Goal: Information Seeking & Learning: Learn about a topic

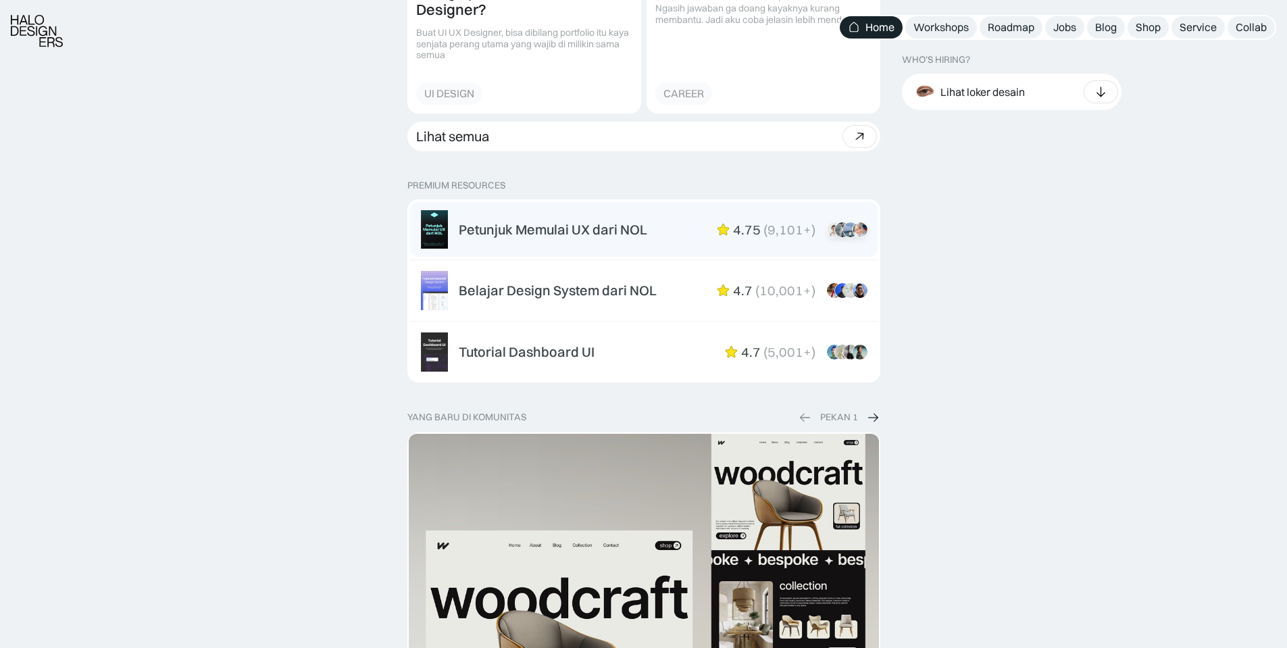
scroll to position [2027, 0]
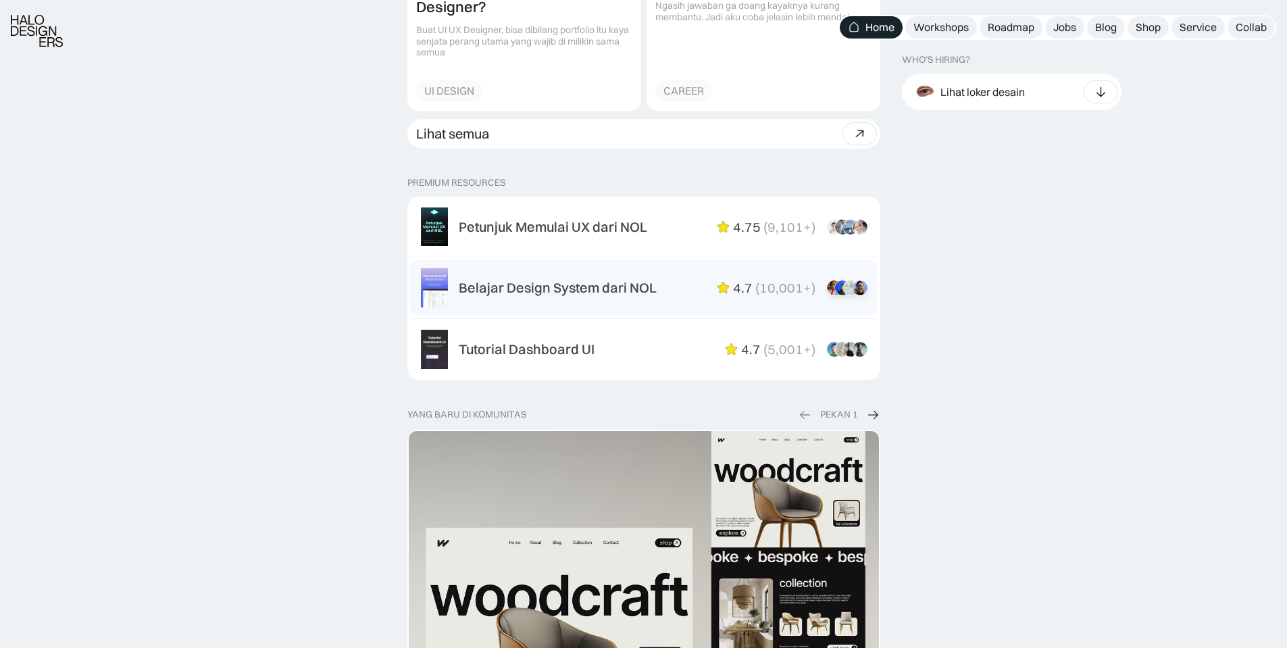
click at [567, 287] on div "Belajar Design System dari NOL" at bounding box center [558, 288] width 198 height 16
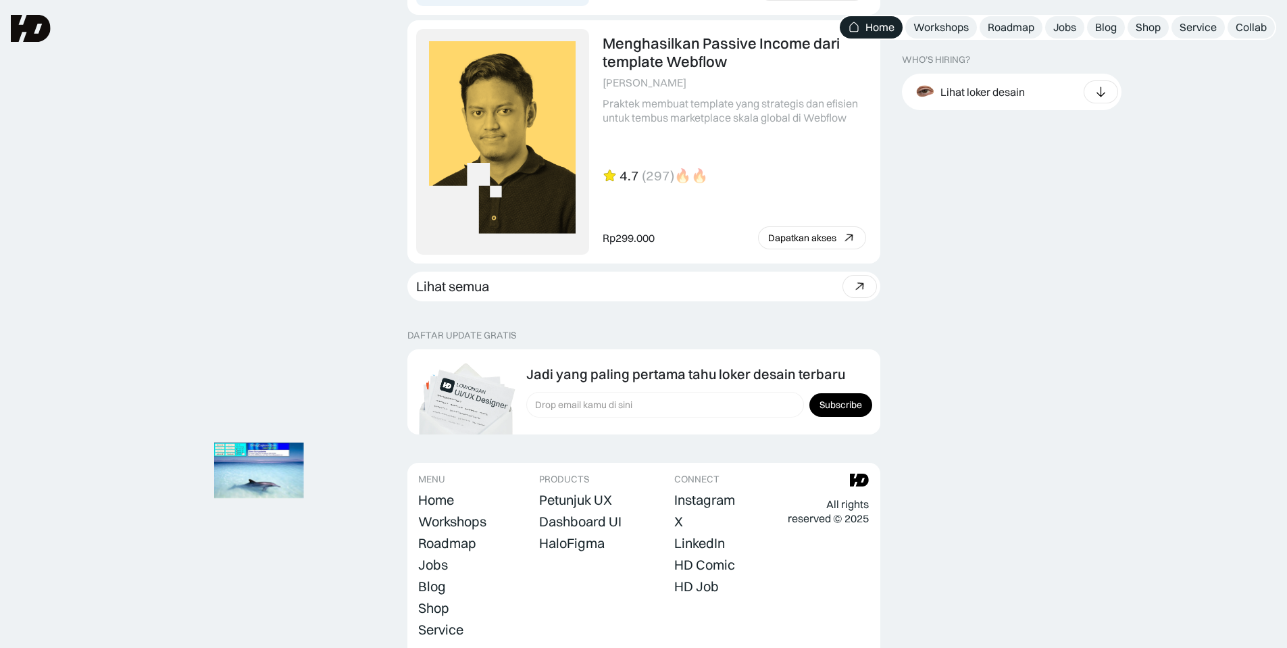
scroll to position [3649, 0]
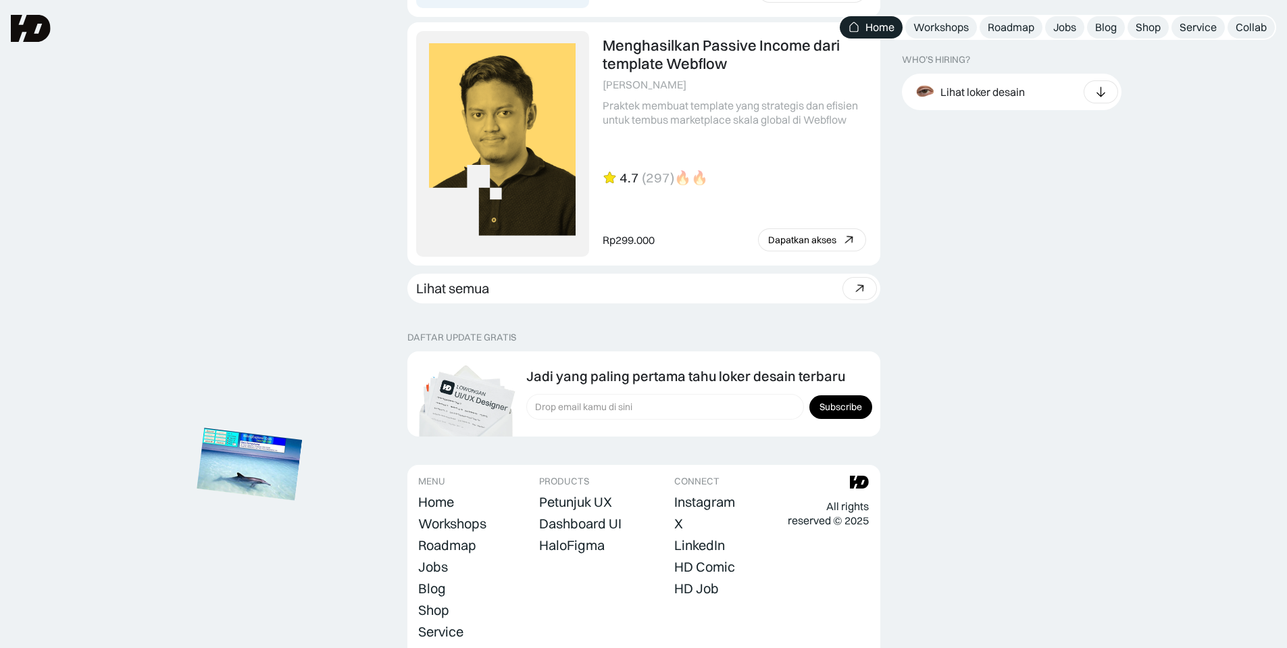
click at [243, 479] on img at bounding box center [249, 464] width 105 height 72
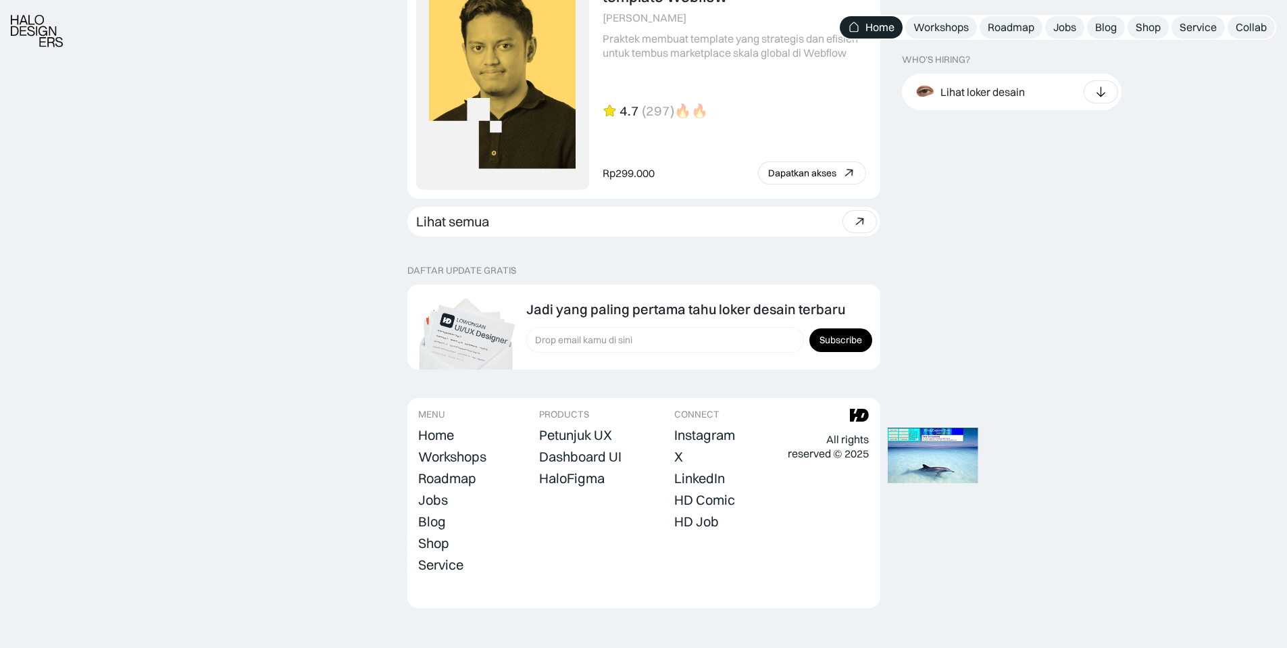
scroll to position [3730, 0]
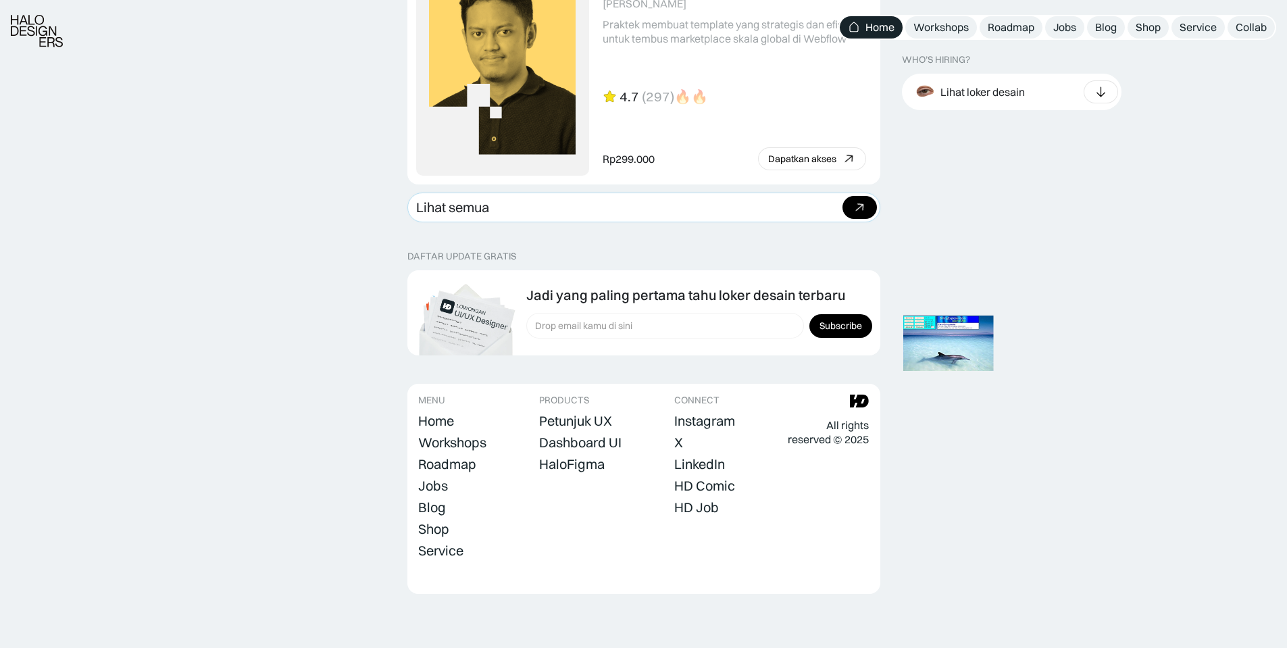
click at [603, 201] on link "Lihat semua Beli bundle Hemat Rp706.001 Rp5,206,000 Rp4.499.999 Beli paket" at bounding box center [643, 208] width 473 height 30
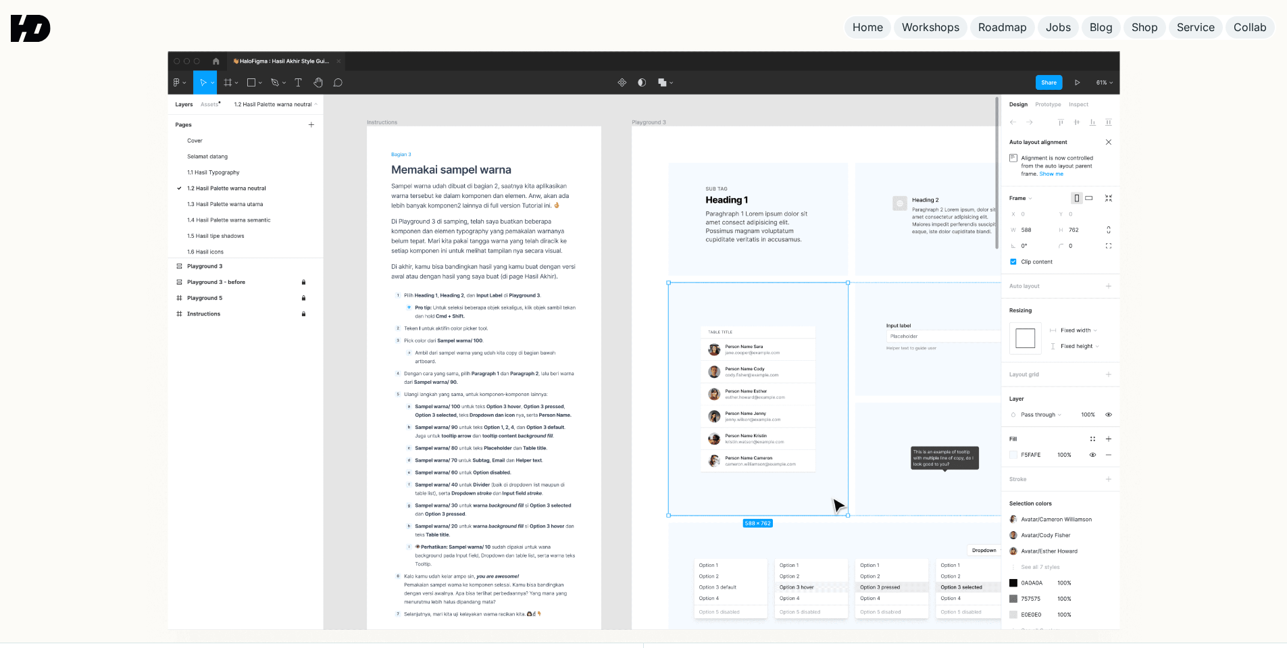
scroll to position [375, 0]
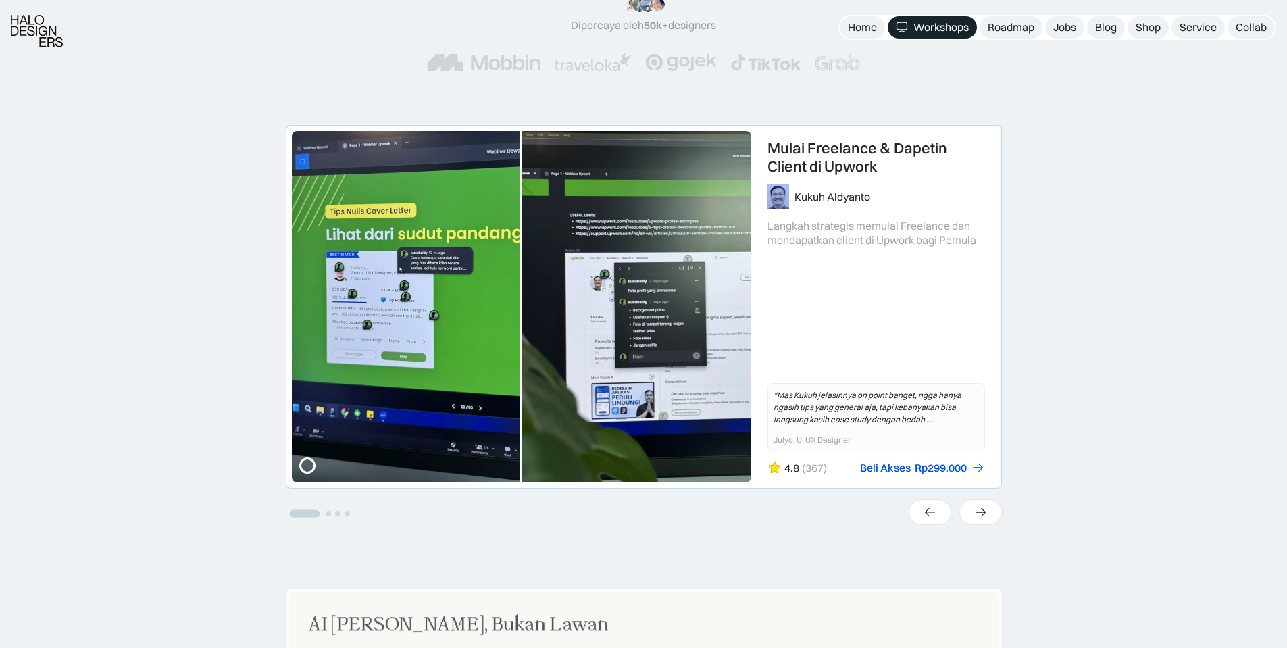
scroll to position [270, 0]
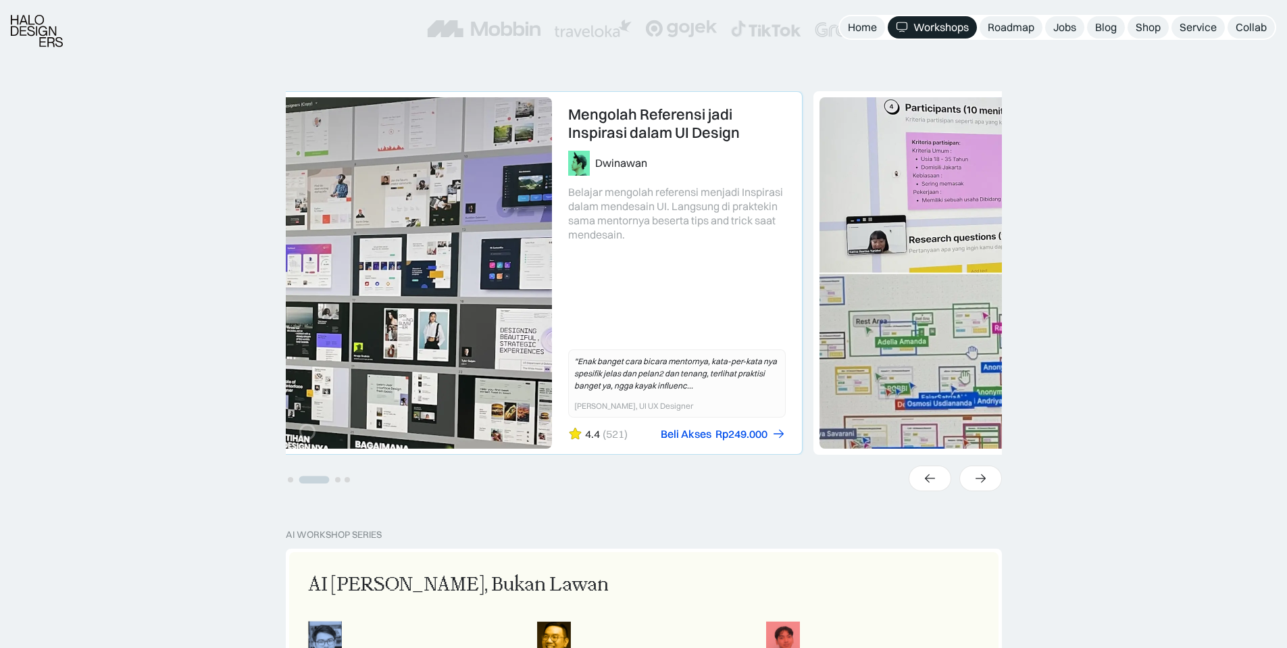
drag, startPoint x: 599, startPoint y: 255, endPoint x: 368, endPoint y: 245, distance: 230.7
click at [371, 245] on link "2 of 4" at bounding box center [444, 273] width 715 height 362
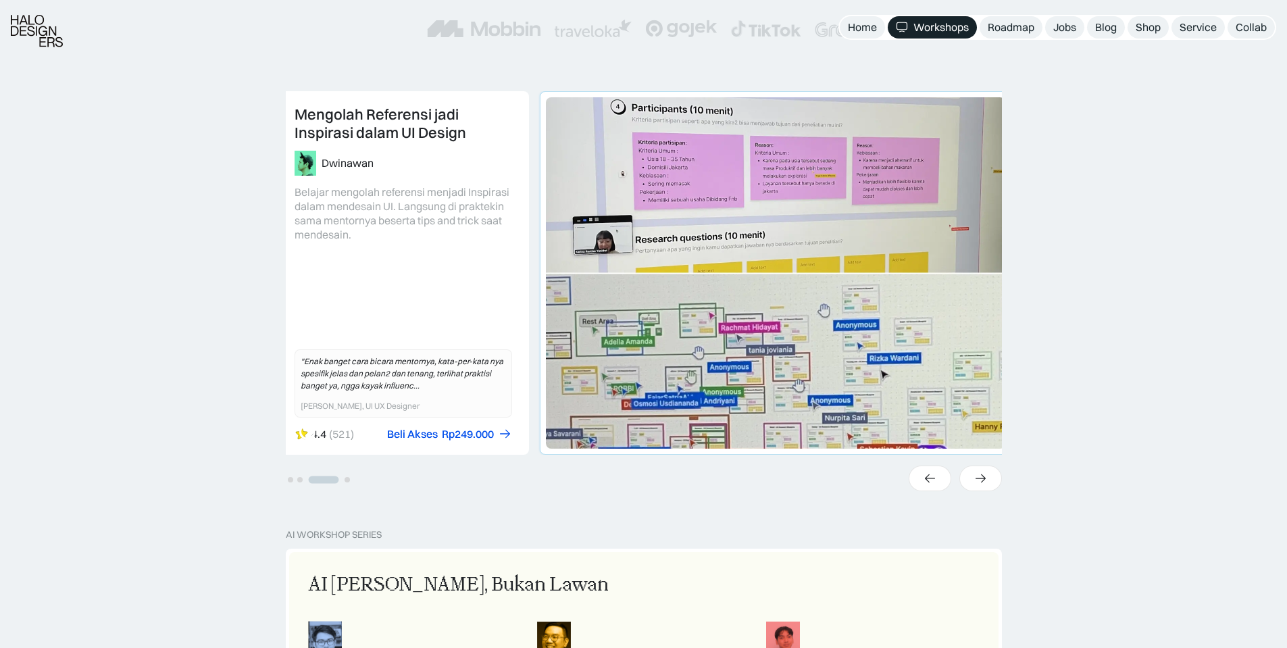
drag, startPoint x: 429, startPoint y: 248, endPoint x: 699, endPoint y: 280, distance: 271.6
click at [697, 280] on link "3 of 4" at bounding box center [898, 273] width 715 height 362
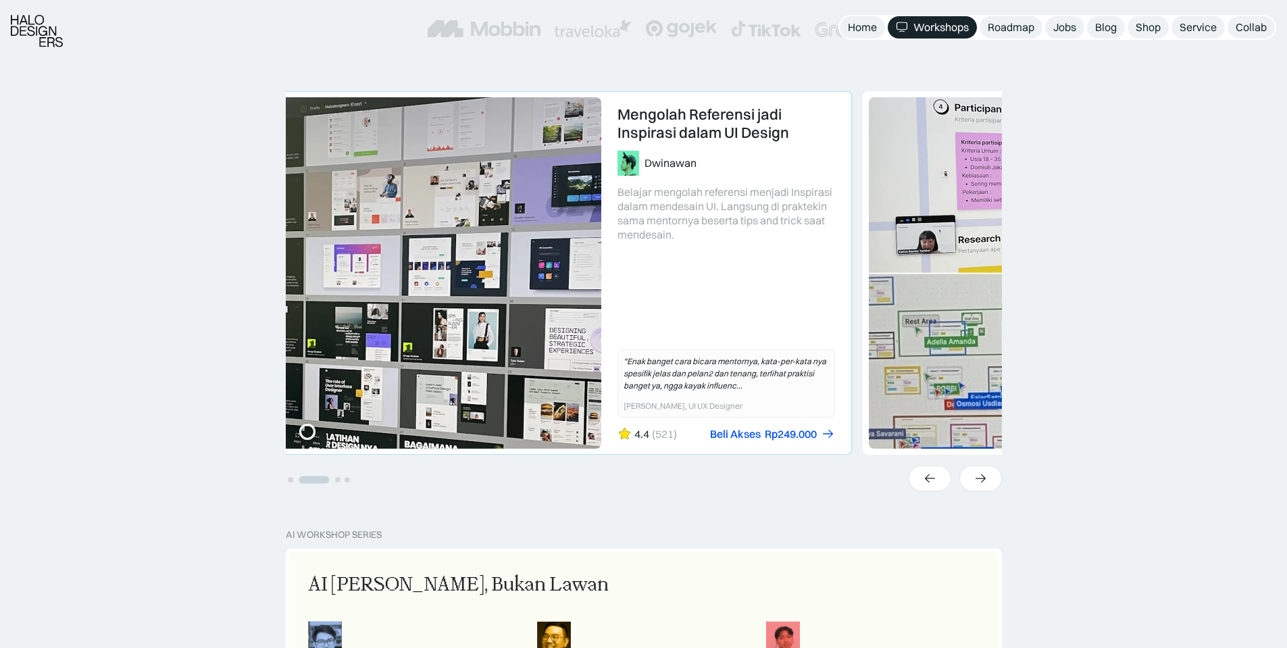
drag, startPoint x: 684, startPoint y: 280, endPoint x: 439, endPoint y: 258, distance: 246.3
click at [444, 258] on link "2 of 4" at bounding box center [494, 273] width 715 height 362
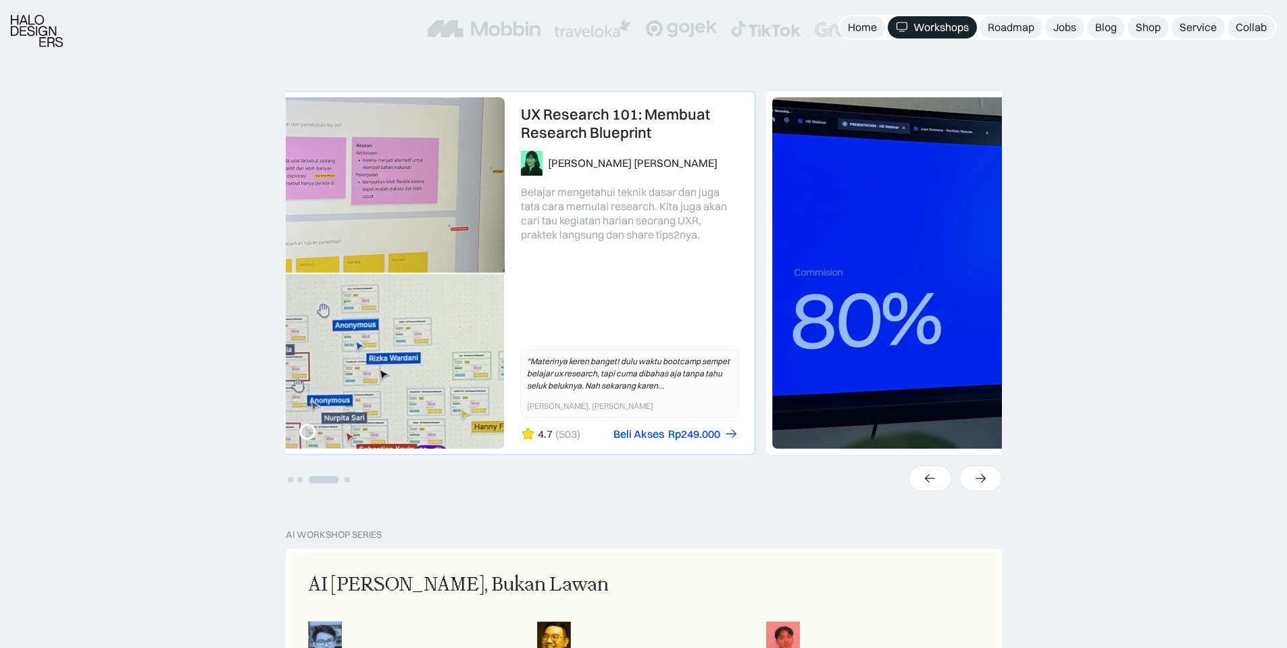
drag, startPoint x: 709, startPoint y: 277, endPoint x: 407, endPoint y: 251, distance: 303.2
click at [411, 253] on link "3 of 4" at bounding box center [397, 273] width 715 height 362
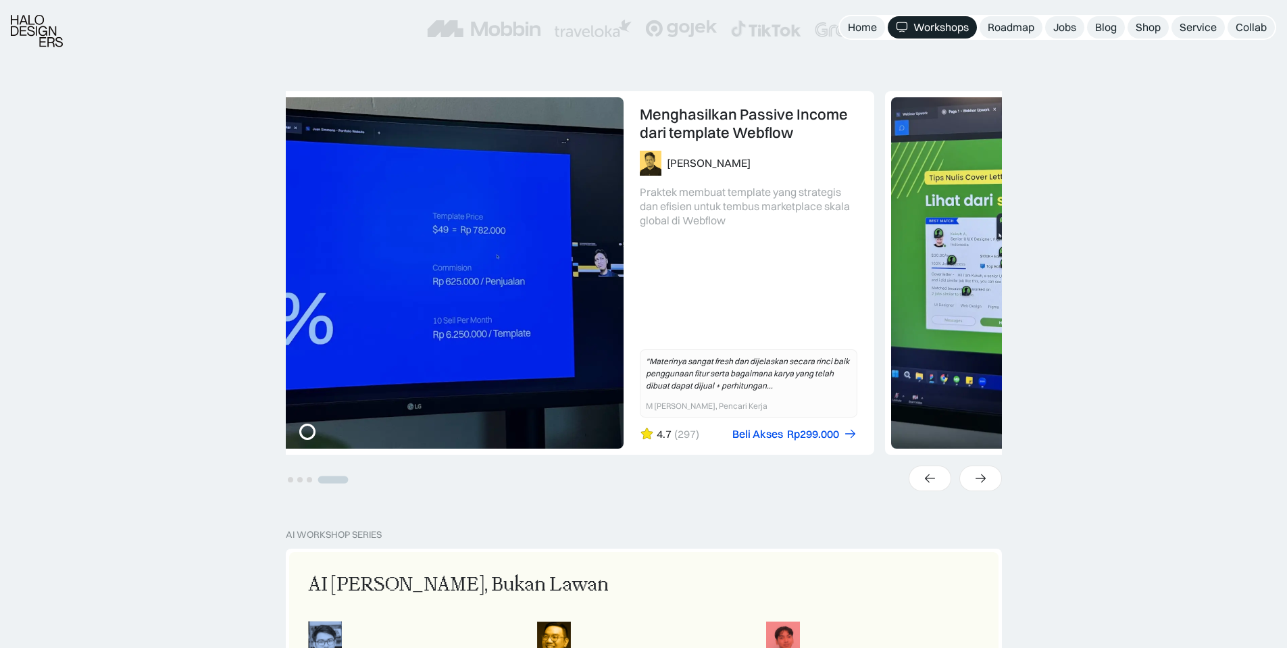
drag, startPoint x: 606, startPoint y: 270, endPoint x: 438, endPoint y: 251, distance: 168.7
click at [438, 251] on link "4 of 4" at bounding box center [516, 273] width 715 height 362
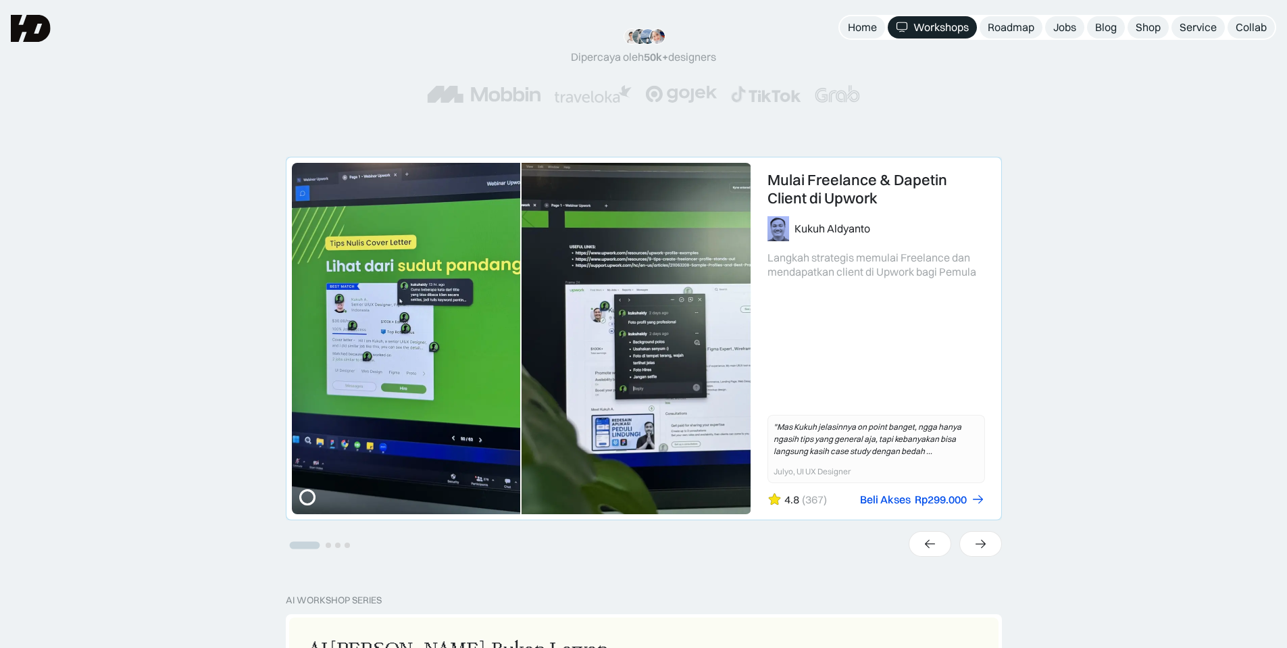
scroll to position [203, 0]
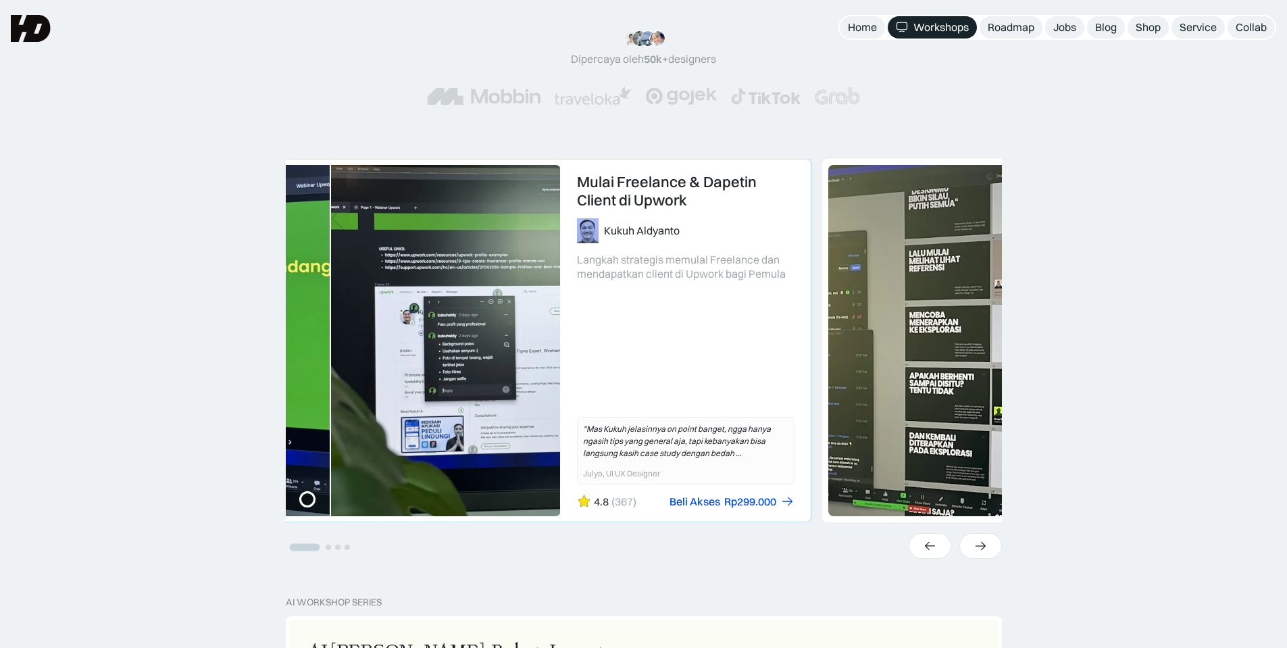
drag, startPoint x: 649, startPoint y: 268, endPoint x: 445, endPoint y: 252, distance: 205.4
click at [445, 252] on link "1 of 4" at bounding box center [453, 340] width 715 height 362
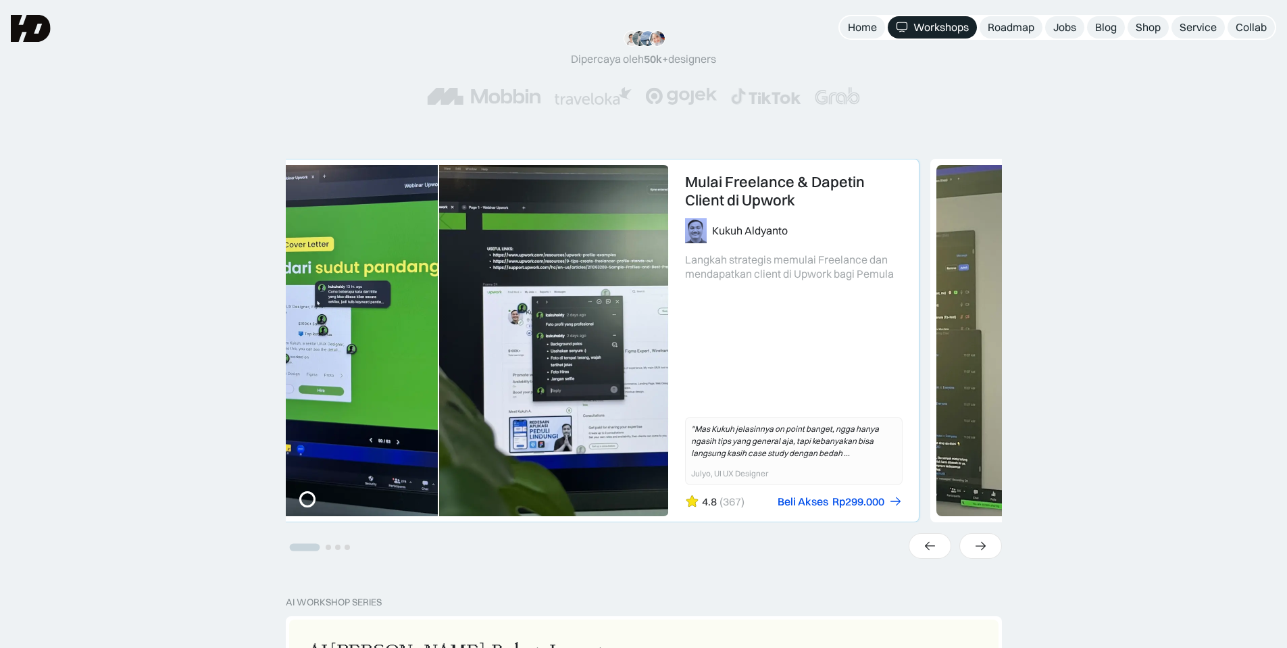
drag, startPoint x: 664, startPoint y: 276, endPoint x: 412, endPoint y: 243, distance: 254.8
click at [412, 243] on link "1 of 4" at bounding box center [561, 340] width 715 height 362
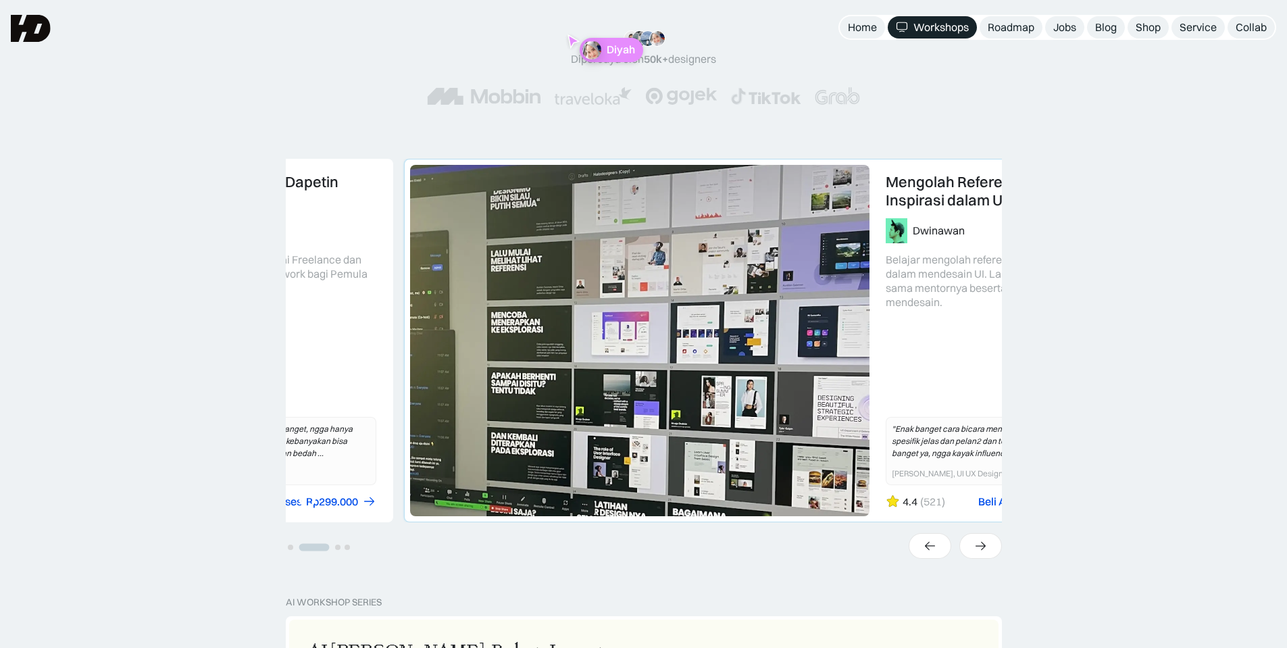
drag, startPoint x: 410, startPoint y: 243, endPoint x: 654, endPoint y: 276, distance: 246.9
click at [654, 276] on link "2 of 4" at bounding box center [762, 340] width 715 height 362
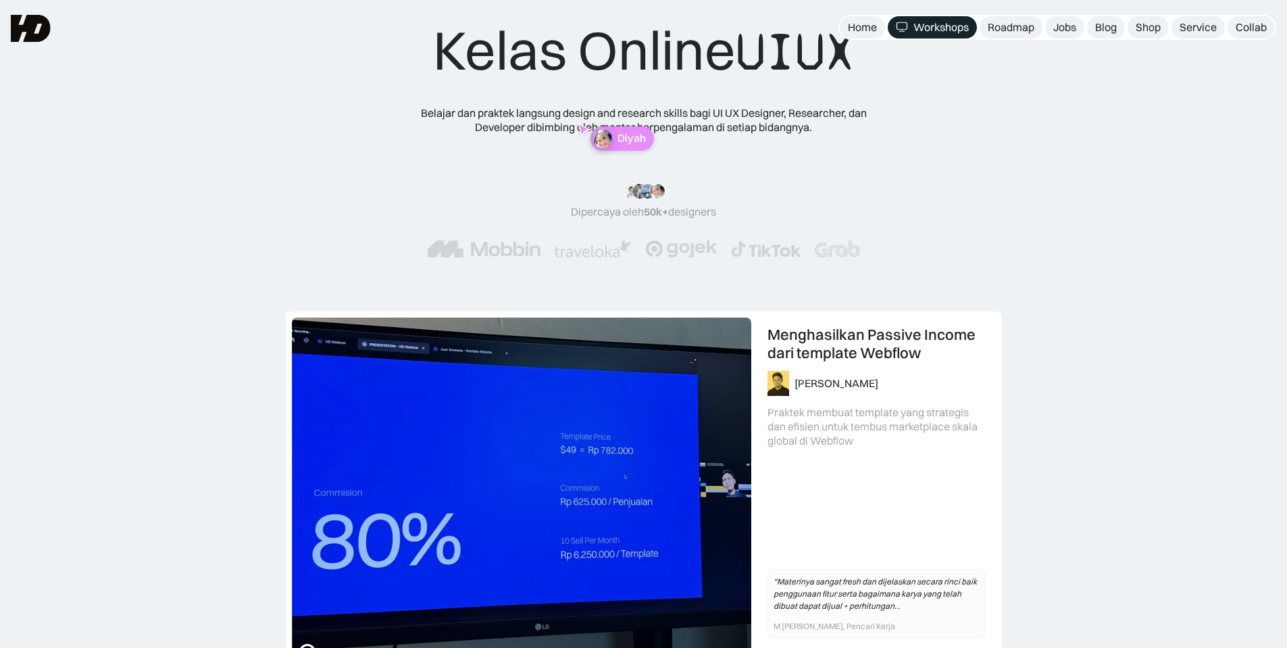
scroll to position [0, 0]
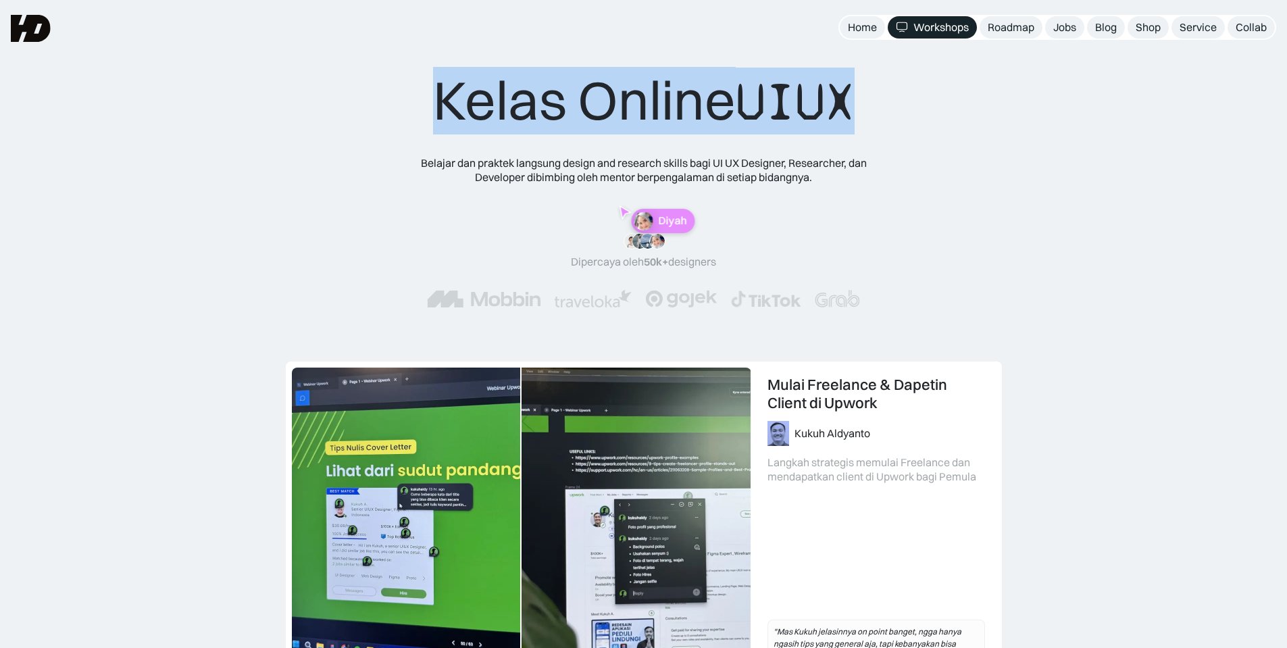
drag, startPoint x: 487, startPoint y: 100, endPoint x: 862, endPoint y: 142, distance: 376.7
click at [862, 141] on div "Kelas Online UIUX Belajar dan praktek langsung design and research skills bagi …" at bounding box center [644, 201] width 542 height 267
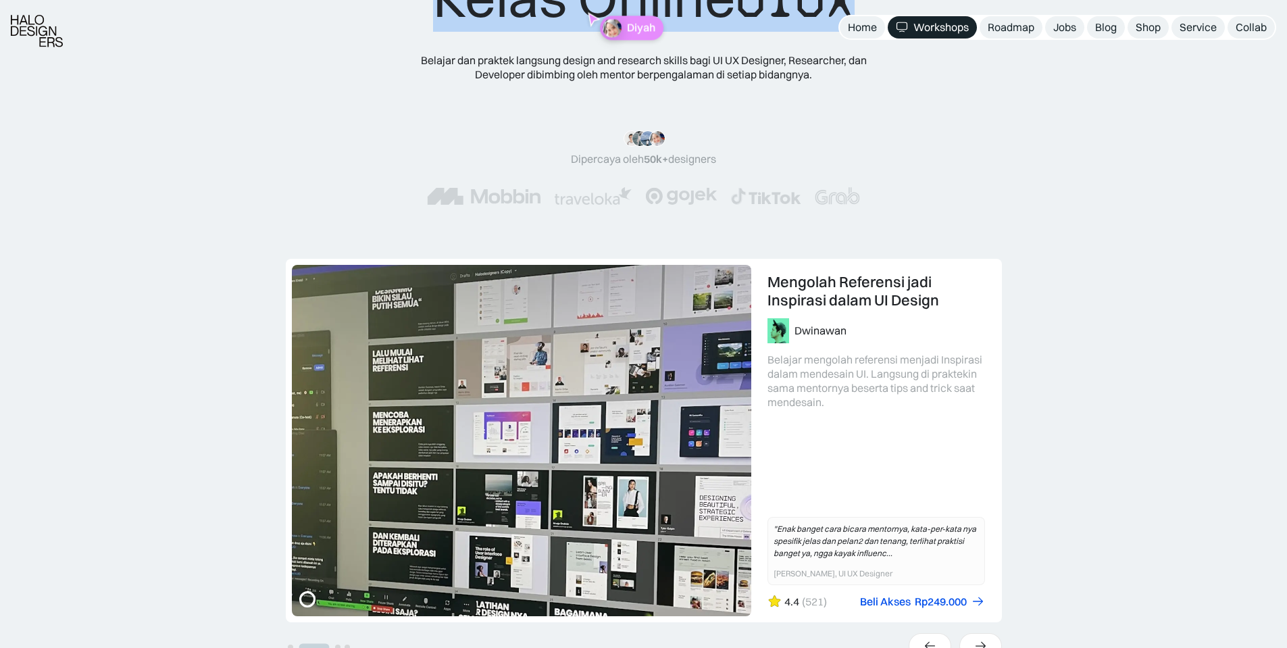
scroll to position [135, 0]
